Goal: Task Accomplishment & Management: Use online tool/utility

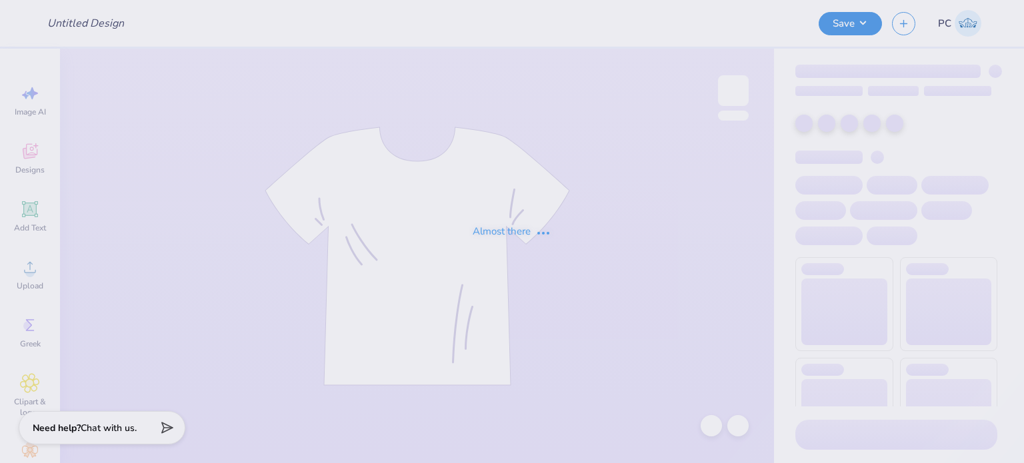
type input "falsu hoodie"
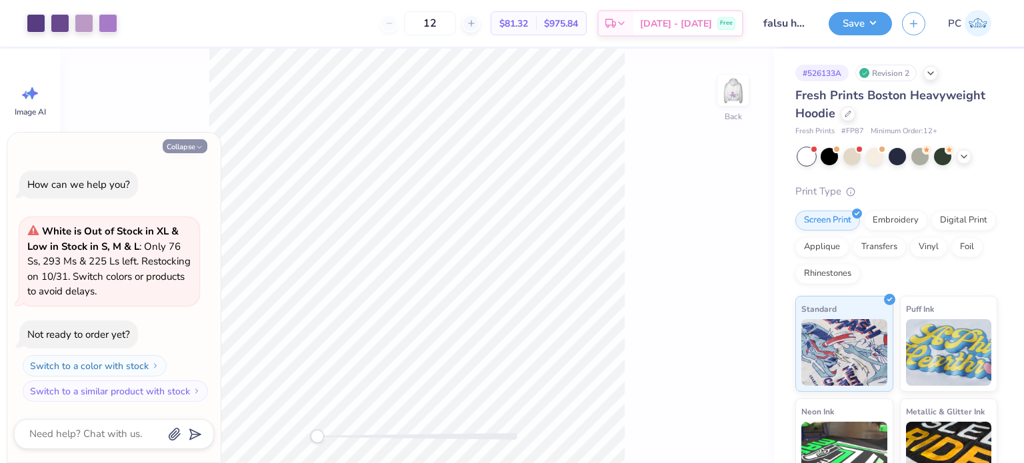
click at [195, 145] on button "Collapse" at bounding box center [185, 146] width 45 height 14
type textarea "x"
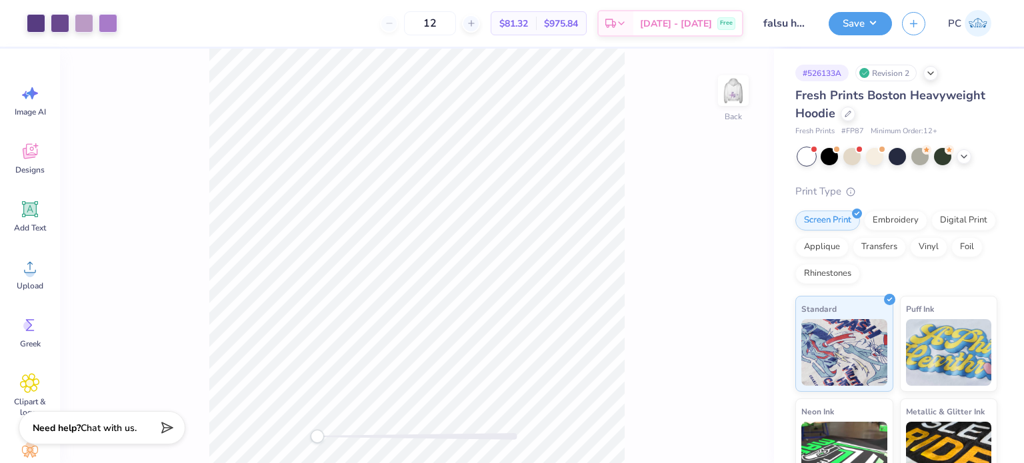
click at [721, 73] on div "Back" at bounding box center [417, 256] width 714 height 415
click at [735, 89] on img at bounding box center [733, 90] width 53 height 53
click at [735, 89] on img at bounding box center [733, 90] width 27 height 27
click at [851, 113] on div at bounding box center [848, 112] width 15 height 15
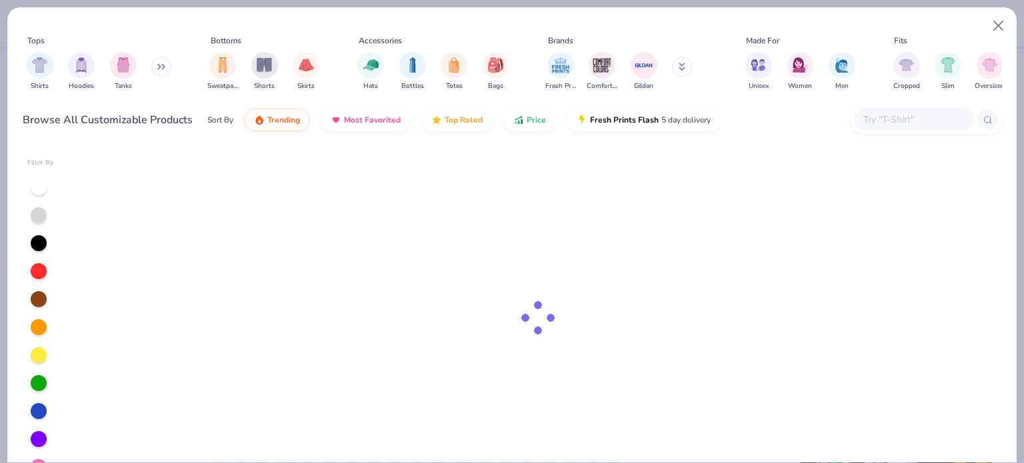
click at [884, 119] on input "text" at bounding box center [913, 119] width 103 height 15
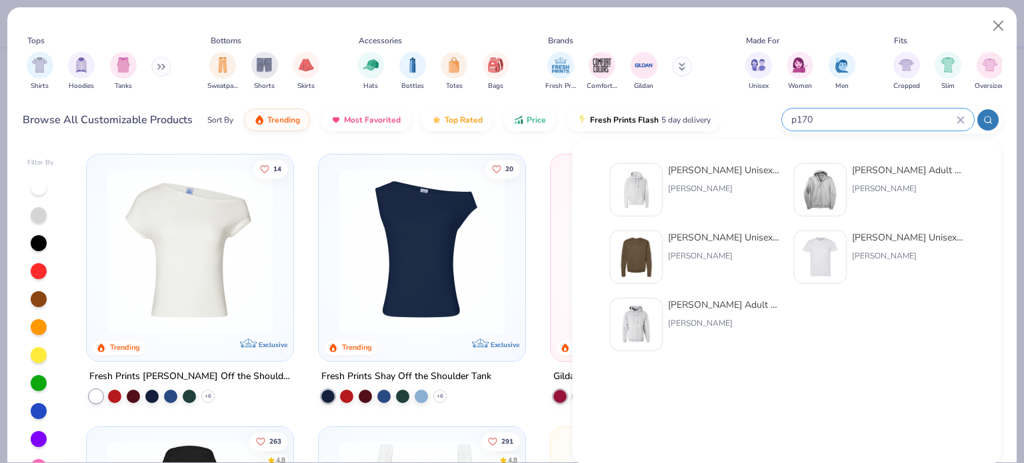
type input "p170"
click at [645, 172] on img at bounding box center [635, 189] width 41 height 41
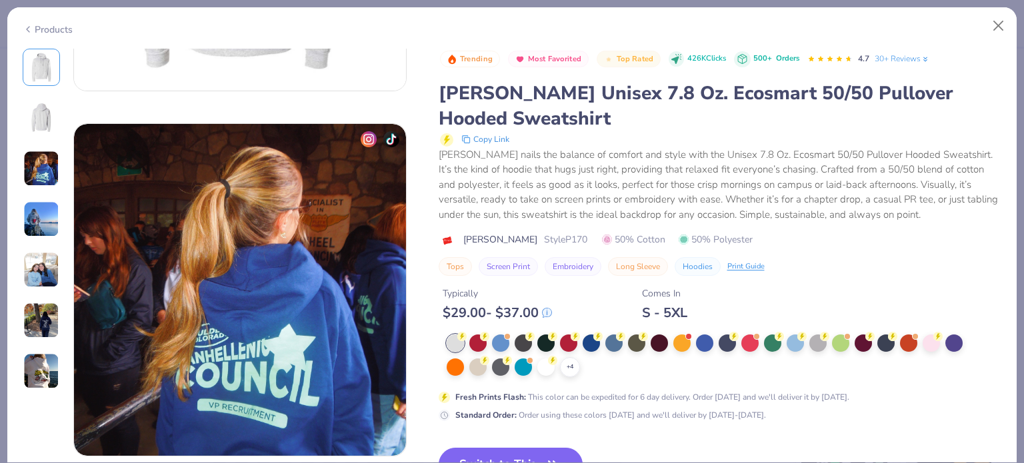
scroll to position [734, 0]
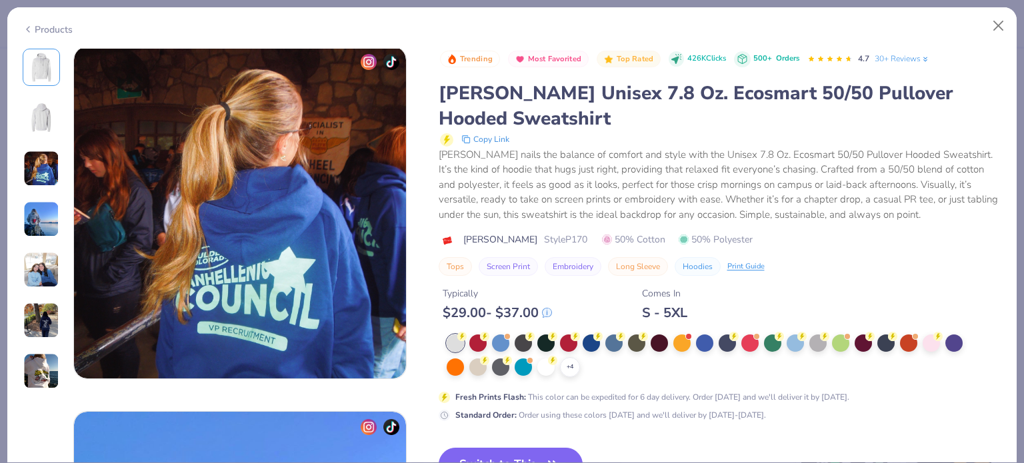
click at [548, 449] on button "Switch to This" at bounding box center [511, 464] width 145 height 33
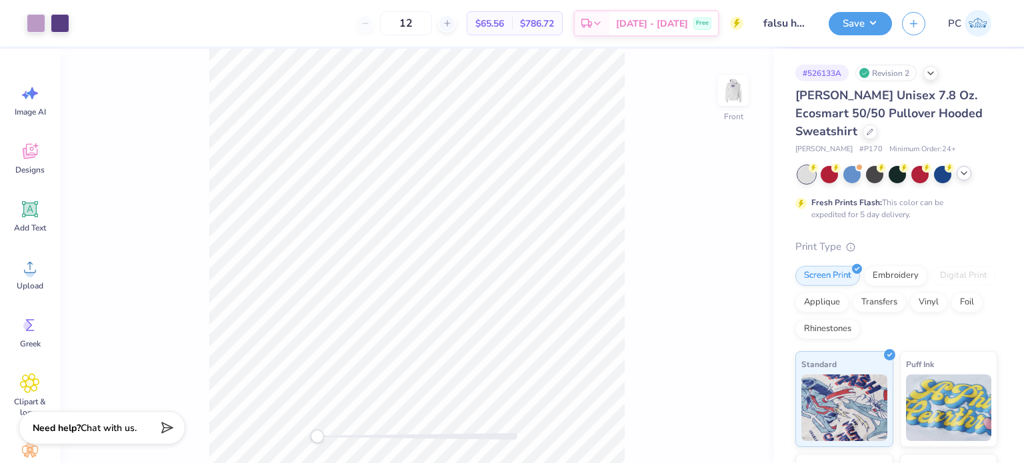
click at [963, 172] on icon at bounding box center [964, 173] width 11 height 11
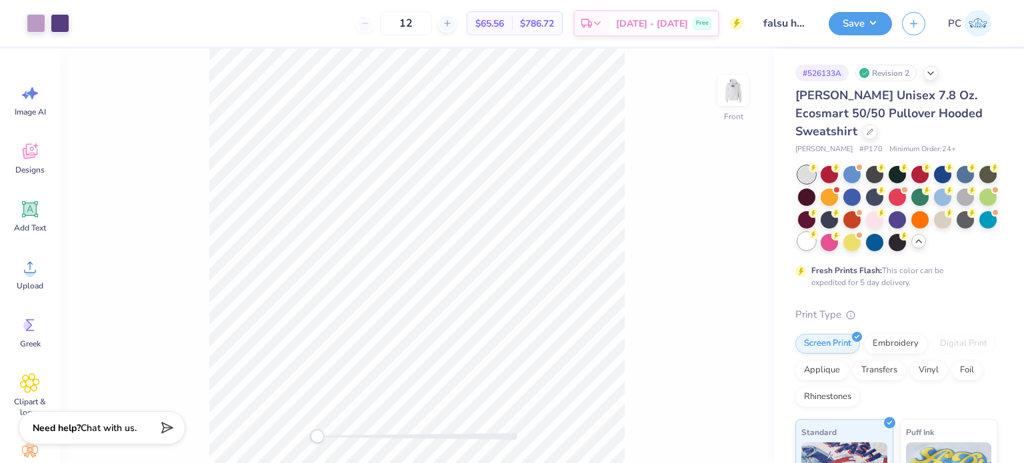
click at [816, 246] on div at bounding box center [806, 241] width 17 height 17
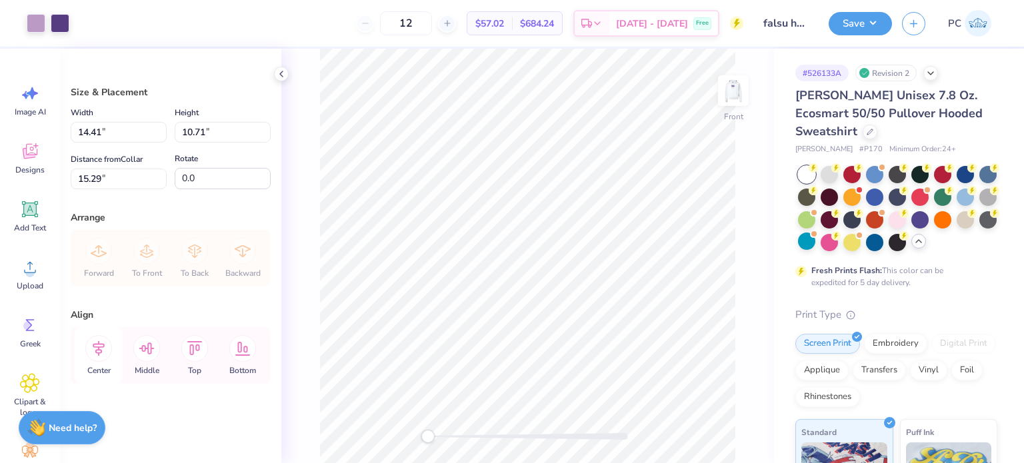
click at [99, 352] on icon at bounding box center [99, 348] width 12 height 15
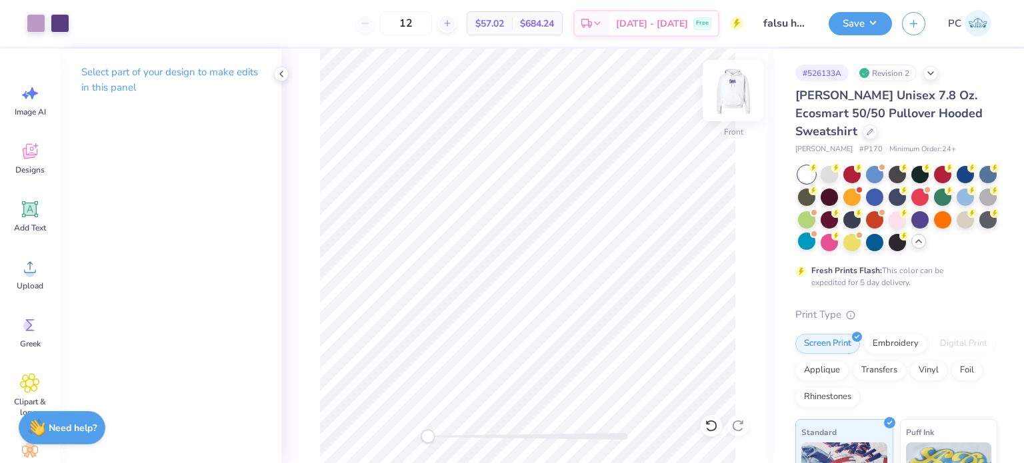
click at [719, 87] on img at bounding box center [733, 90] width 53 height 53
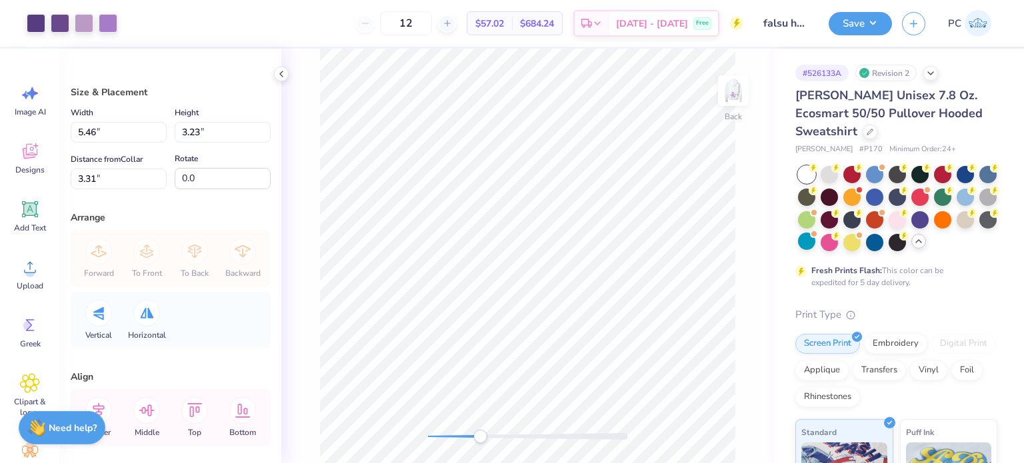
drag, startPoint x: 433, startPoint y: 434, endPoint x: 480, endPoint y: 437, distance: 47.5
click at [480, 437] on div "Accessibility label" at bounding box center [479, 436] width 13 height 13
click at [33, 22] on div at bounding box center [36, 22] width 19 height 19
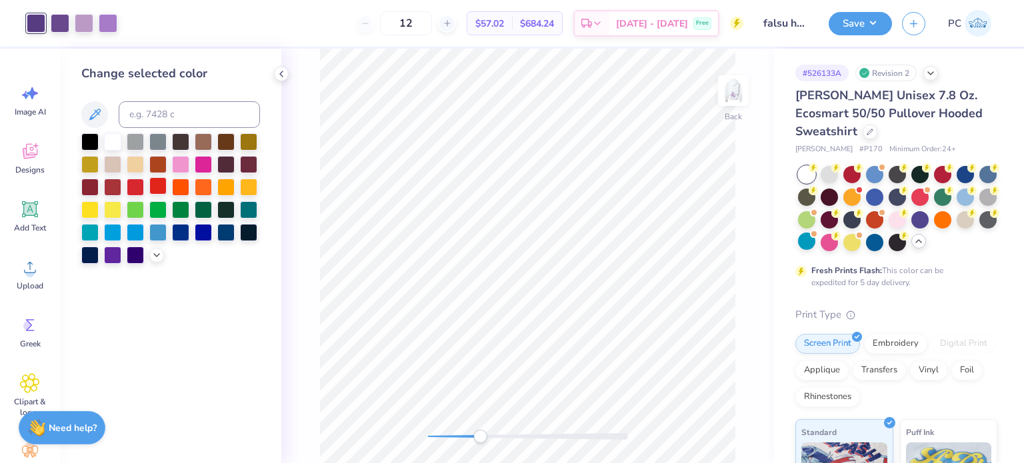
click at [157, 186] on div at bounding box center [157, 185] width 17 height 17
click at [710, 423] on icon at bounding box center [711, 425] width 13 height 13
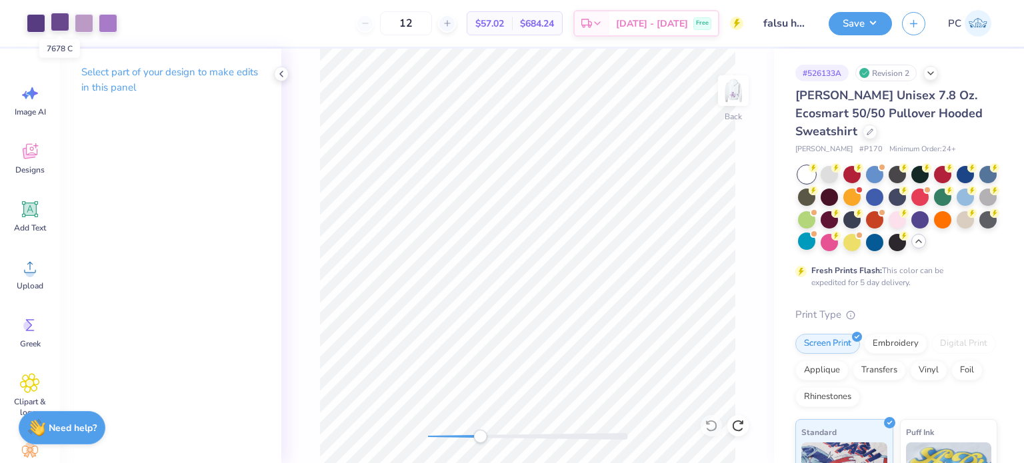
click at [59, 26] on div at bounding box center [60, 22] width 19 height 19
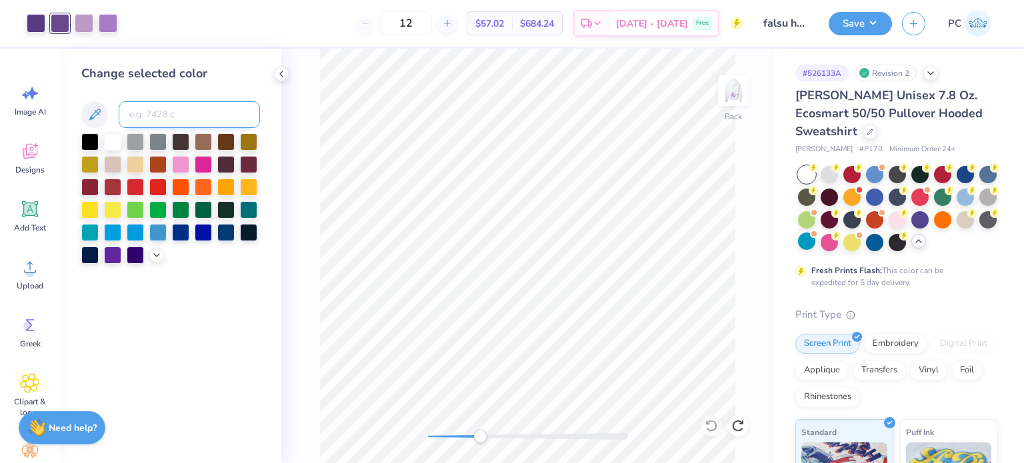
click at [143, 114] on input at bounding box center [189, 114] width 141 height 27
type input "7679"
click at [89, 25] on div at bounding box center [84, 22] width 19 height 19
click at [151, 188] on div at bounding box center [157, 185] width 17 height 17
click at [709, 429] on icon at bounding box center [711, 425] width 13 height 13
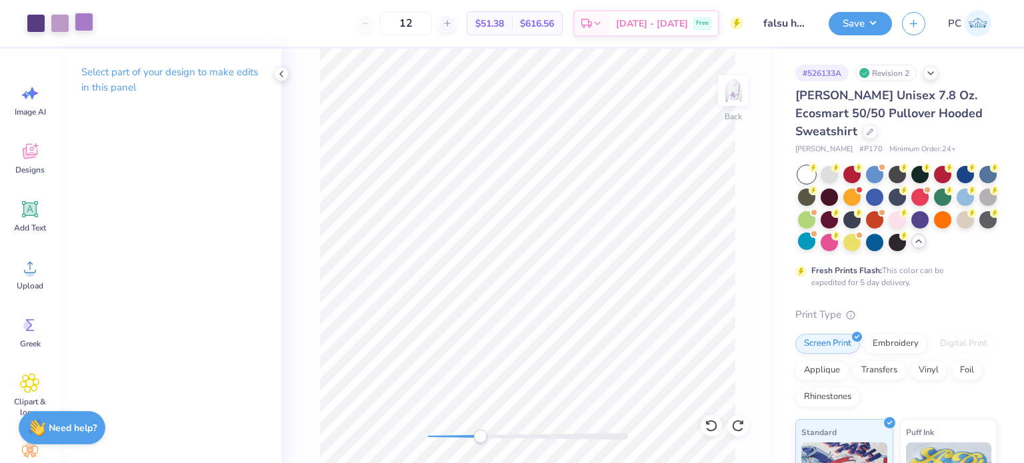
click at [85, 21] on div at bounding box center [84, 22] width 19 height 19
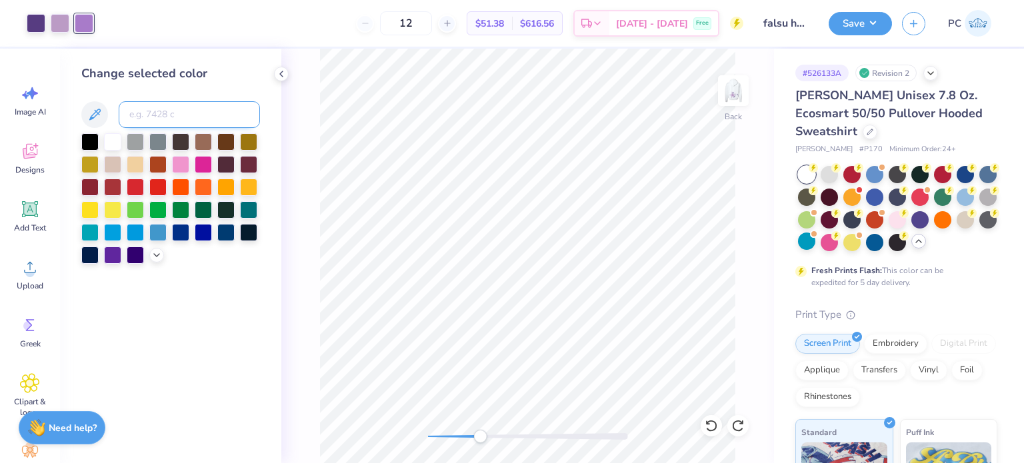
click at [149, 117] on input at bounding box center [189, 114] width 141 height 27
type input "522"
click at [285, 75] on icon at bounding box center [281, 74] width 11 height 11
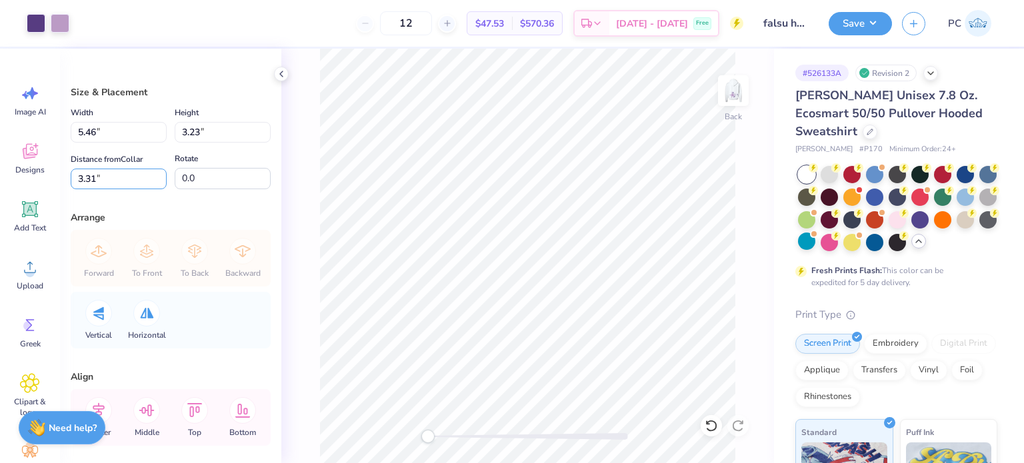
drag, startPoint x: 137, startPoint y: 187, endPoint x: 64, endPoint y: 179, distance: 73.8
click at [64, 179] on div "Size & Placement Width 5.46 5.46 " Height 3.23 3.23 " Distance from Collar 3.31…" at bounding box center [170, 256] width 221 height 415
type input "3"
drag, startPoint x: 88, startPoint y: 135, endPoint x: 72, endPoint y: 133, distance: 16.1
click at [72, 133] on input "5.46" at bounding box center [119, 132] width 96 height 21
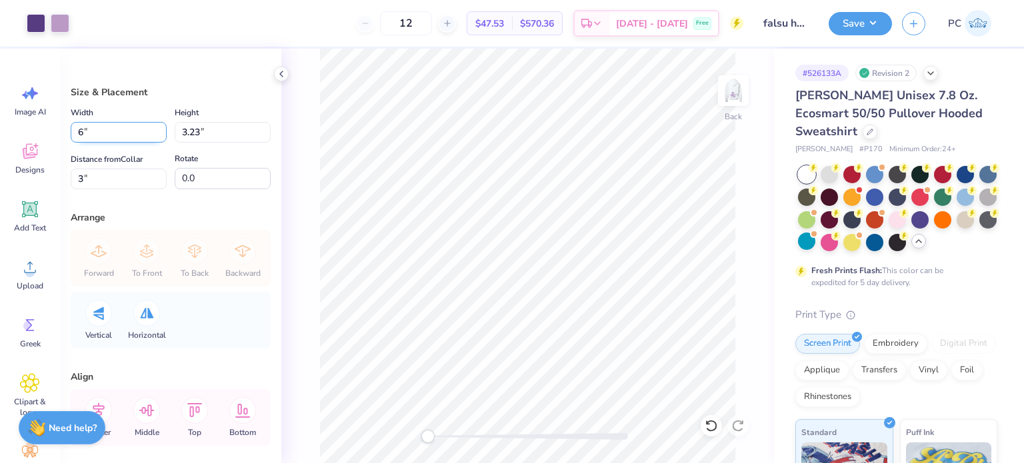
type input "6.00"
type input "3.54"
drag, startPoint x: 85, startPoint y: 182, endPoint x: 61, endPoint y: 178, distance: 23.7
click at [61, 178] on div "Size & Placement Width 6.00 6.00 " Height 3.54 3.54 " Distance from Collar 2.84…" at bounding box center [170, 256] width 221 height 415
type input "3"
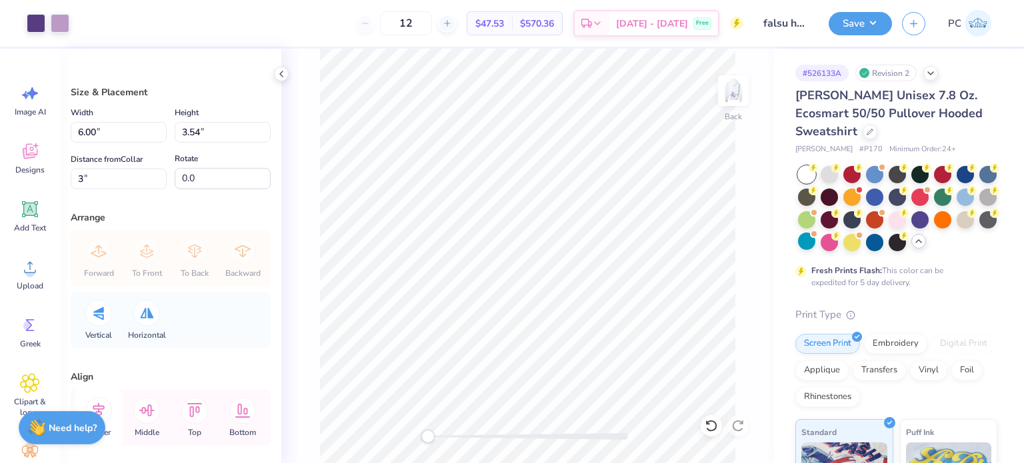
click at [107, 402] on icon at bounding box center [98, 410] width 27 height 27
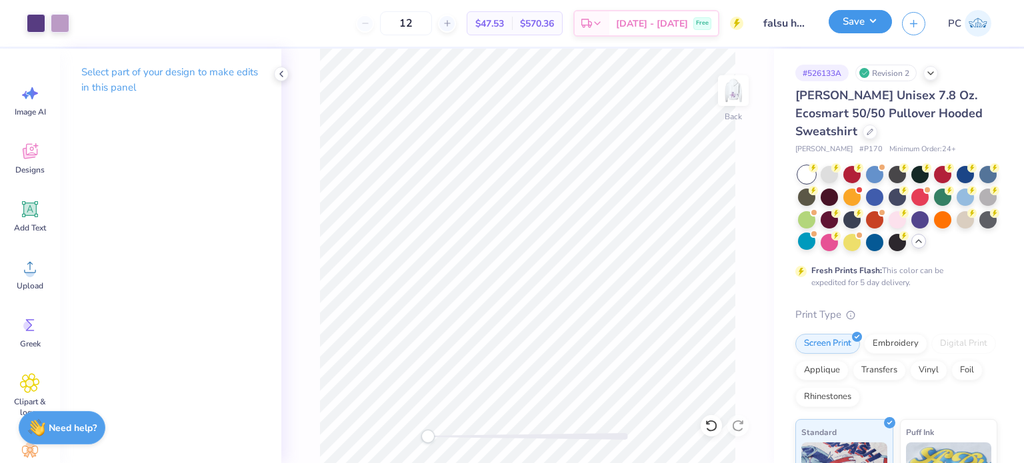
click at [860, 21] on button "Save" at bounding box center [860, 21] width 63 height 23
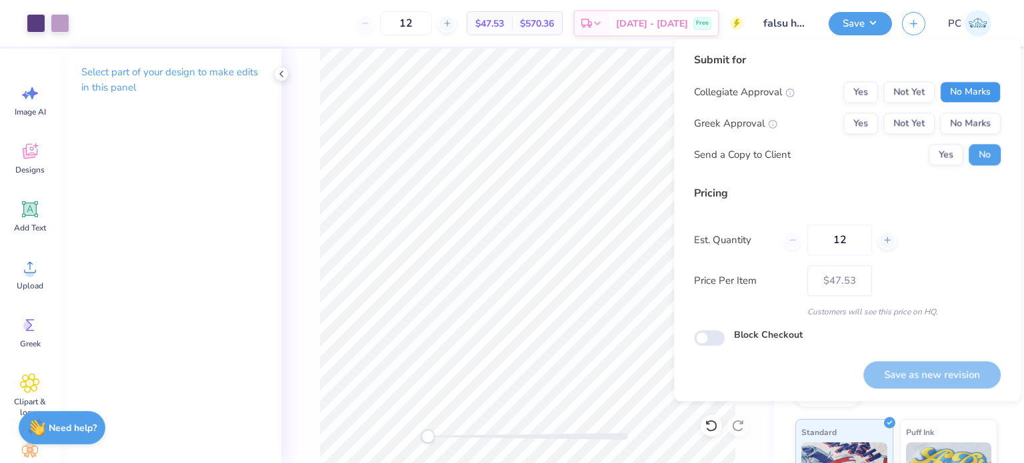
click at [974, 88] on button "No Marks" at bounding box center [970, 91] width 61 height 21
click at [852, 95] on button "Yes" at bounding box center [861, 91] width 35 height 21
click at [973, 120] on button "No Marks" at bounding box center [970, 123] width 61 height 21
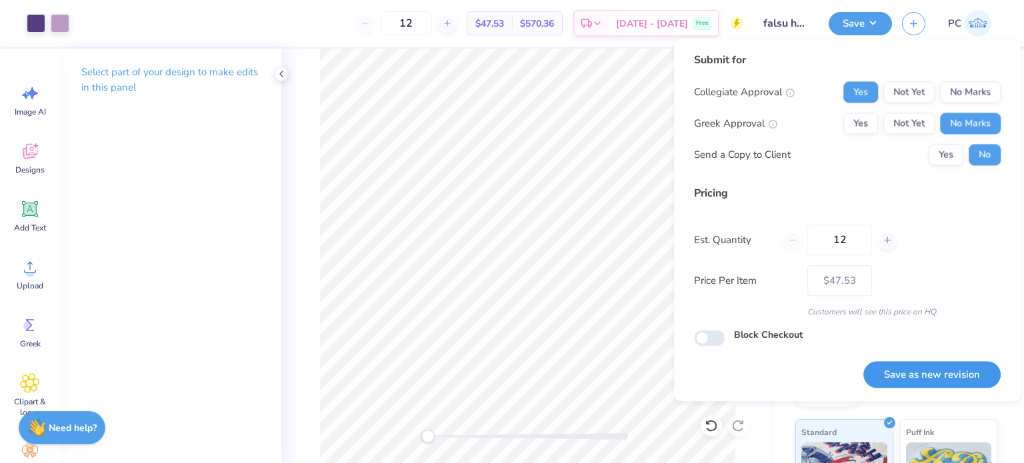
click at [902, 374] on button "Save as new revision" at bounding box center [932, 374] width 137 height 27
type input "$47.53"
